Goal: Information Seeking & Learning: Understand process/instructions

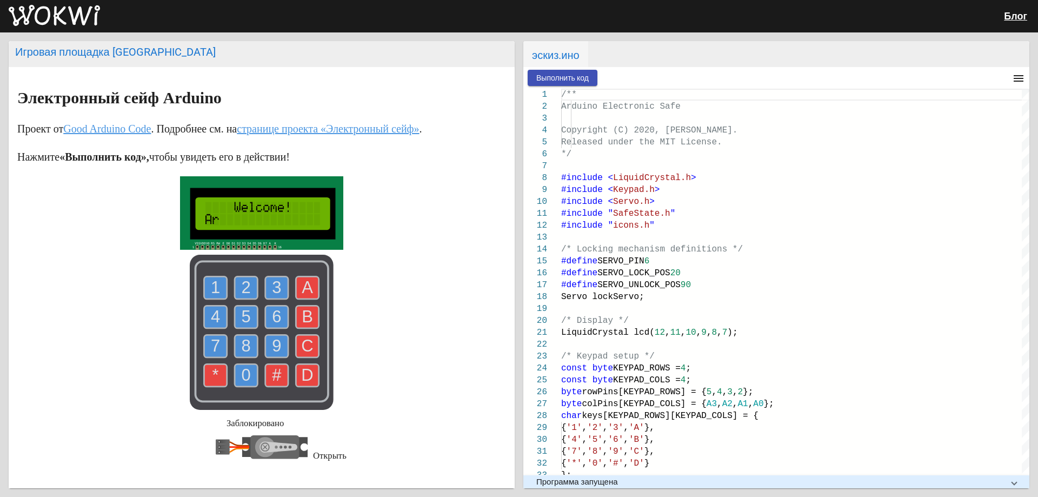
scroll to position [43, 0]
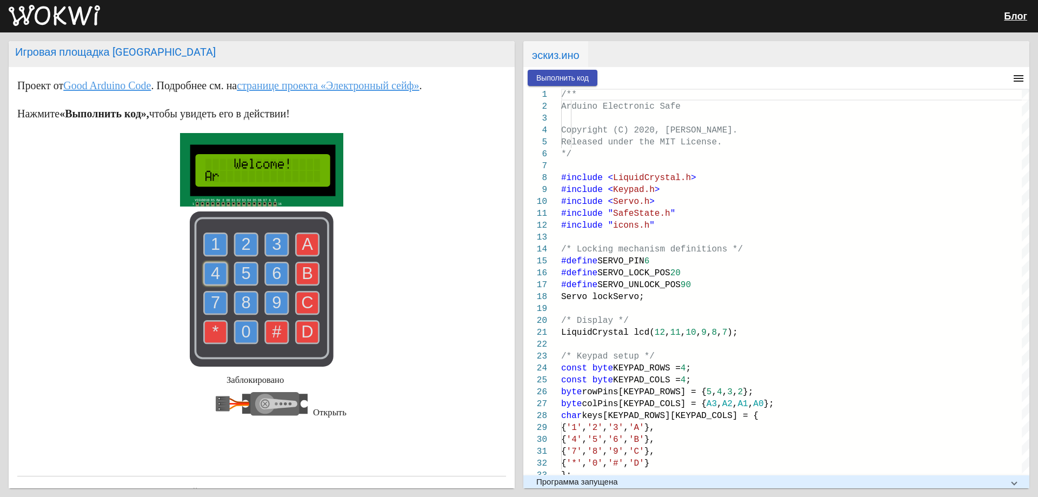
click at [215, 283] on text "4" at bounding box center [215, 273] width 9 height 19
click at [530, 78] on button "Выполнить код" at bounding box center [563, 78] width 70 height 16
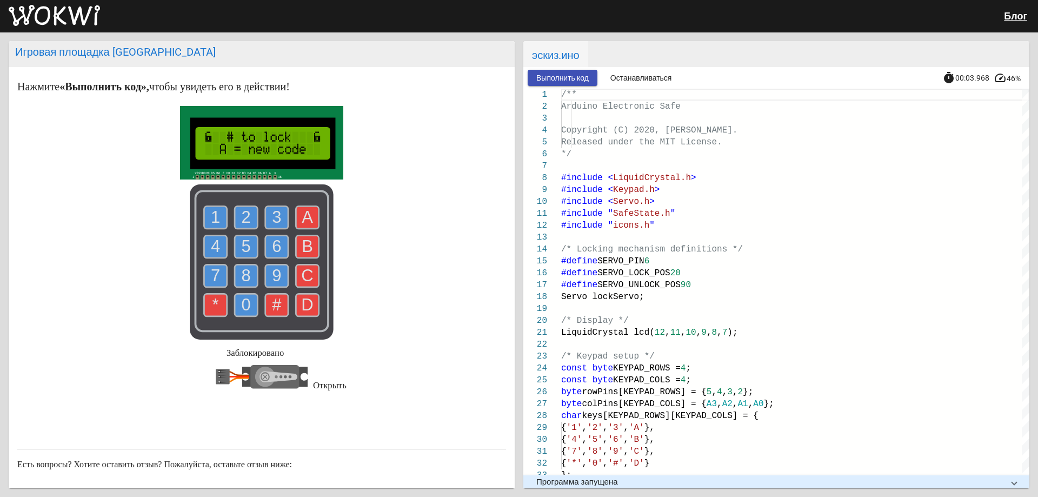
scroll to position [97, 0]
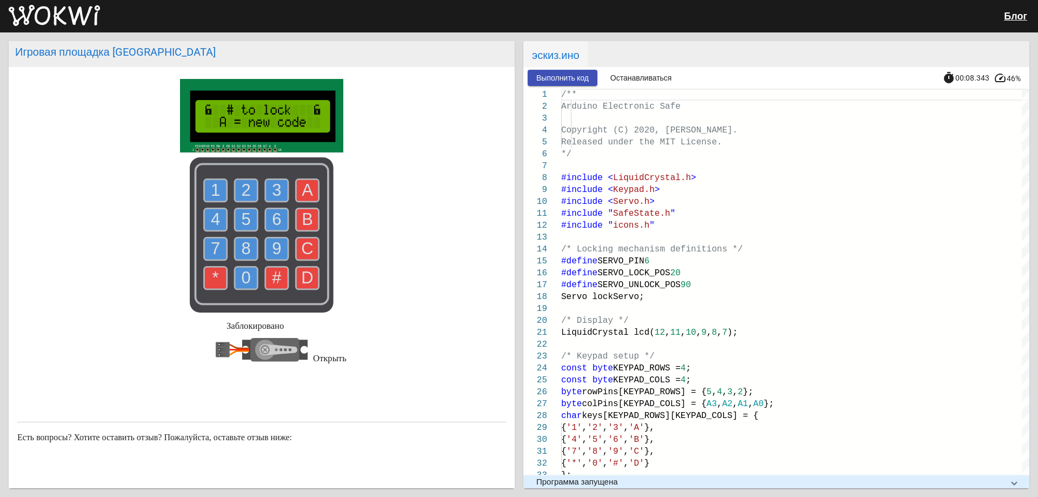
click at [698, 3] on div "Блог" at bounding box center [519, 16] width 1038 height 32
click at [304, 181] on icon "1 2 3 4 5 6 7 8 9 0 * # A B C D" at bounding box center [262, 234] width 144 height 155
click at [302, 186] on text "A" at bounding box center [307, 190] width 11 height 19
click at [303, 216] on text "B" at bounding box center [307, 219] width 11 height 19
click at [398, 113] on div "Заблокировано Открыть" at bounding box center [261, 233] width 489 height 308
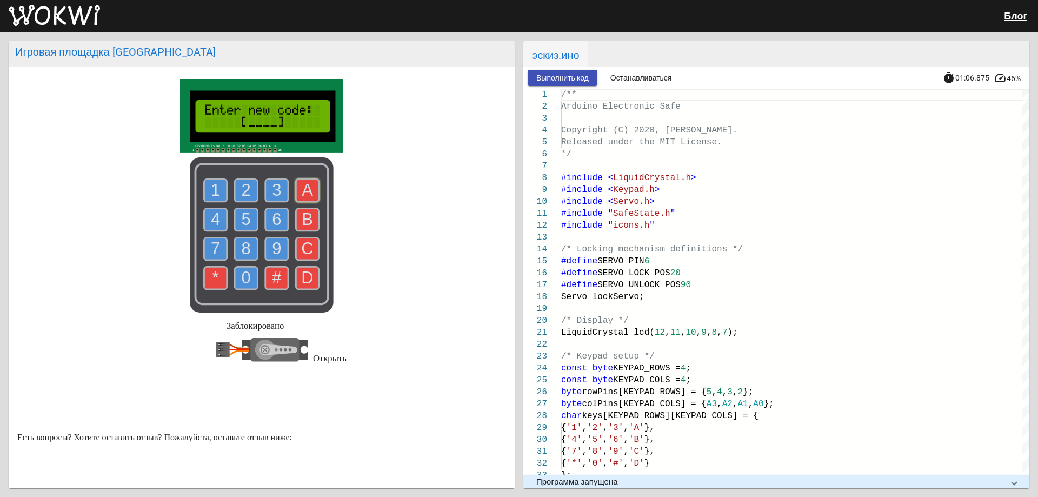
click at [305, 183] on text "A" at bounding box center [307, 190] width 11 height 19
